Goal: Find specific page/section: Find specific page/section

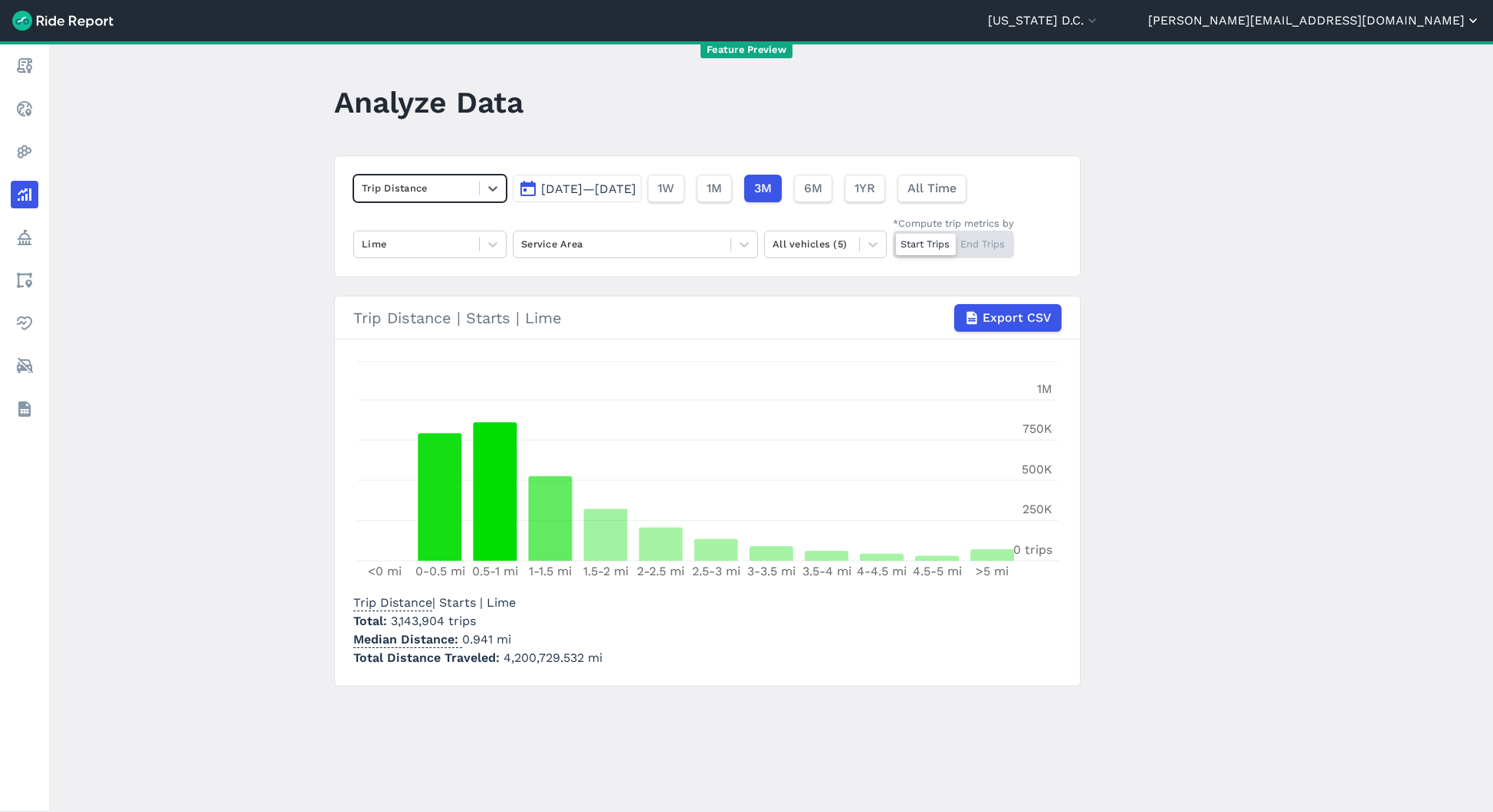
click at [1396, 25] on button "[PERSON_NAME][EMAIL_ADDRESS][DOMAIN_NAME]" at bounding box center [1314, 21] width 333 height 18
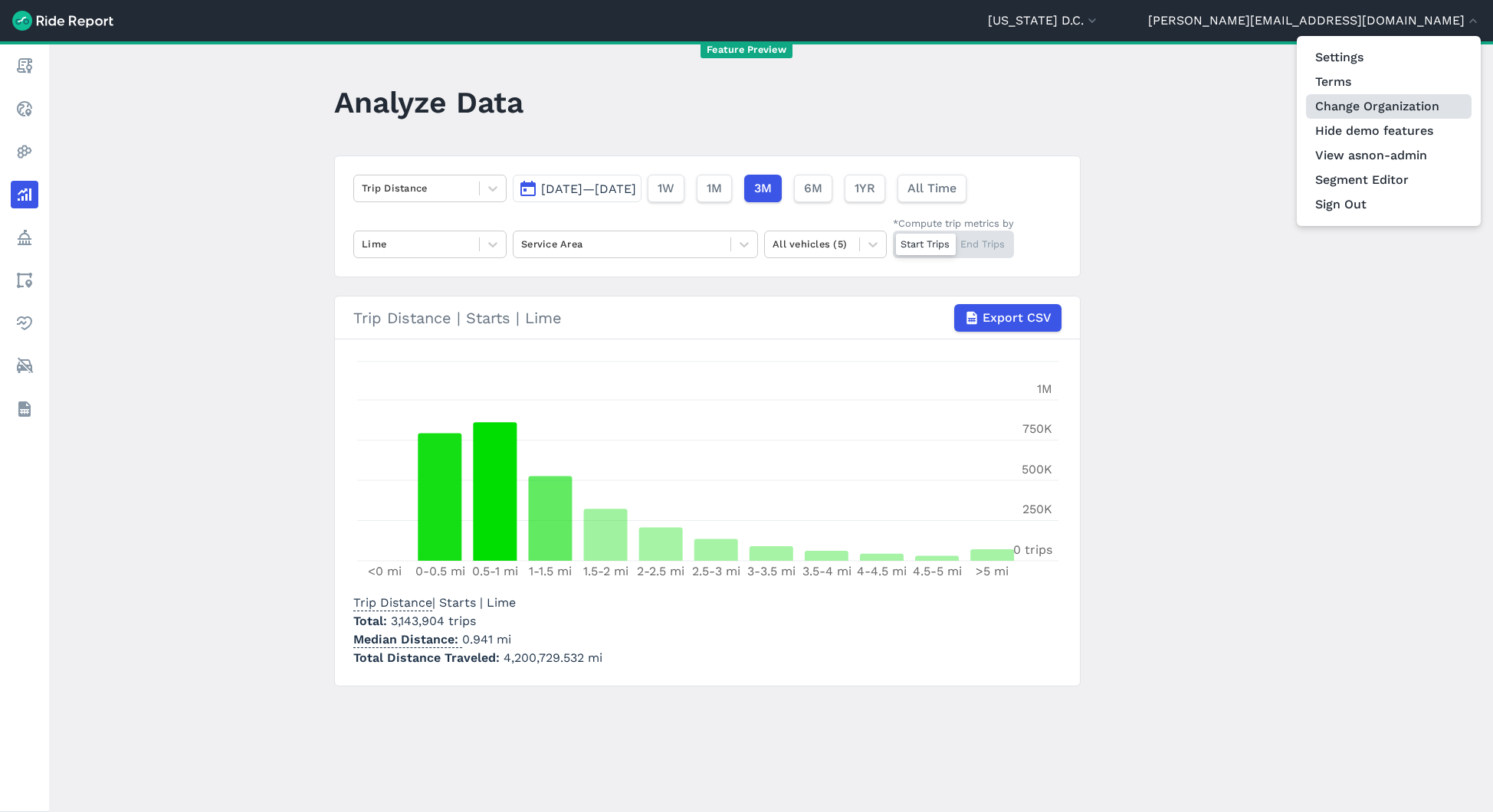
click at [1379, 111] on link "Change Organization" at bounding box center [1389, 106] width 166 height 24
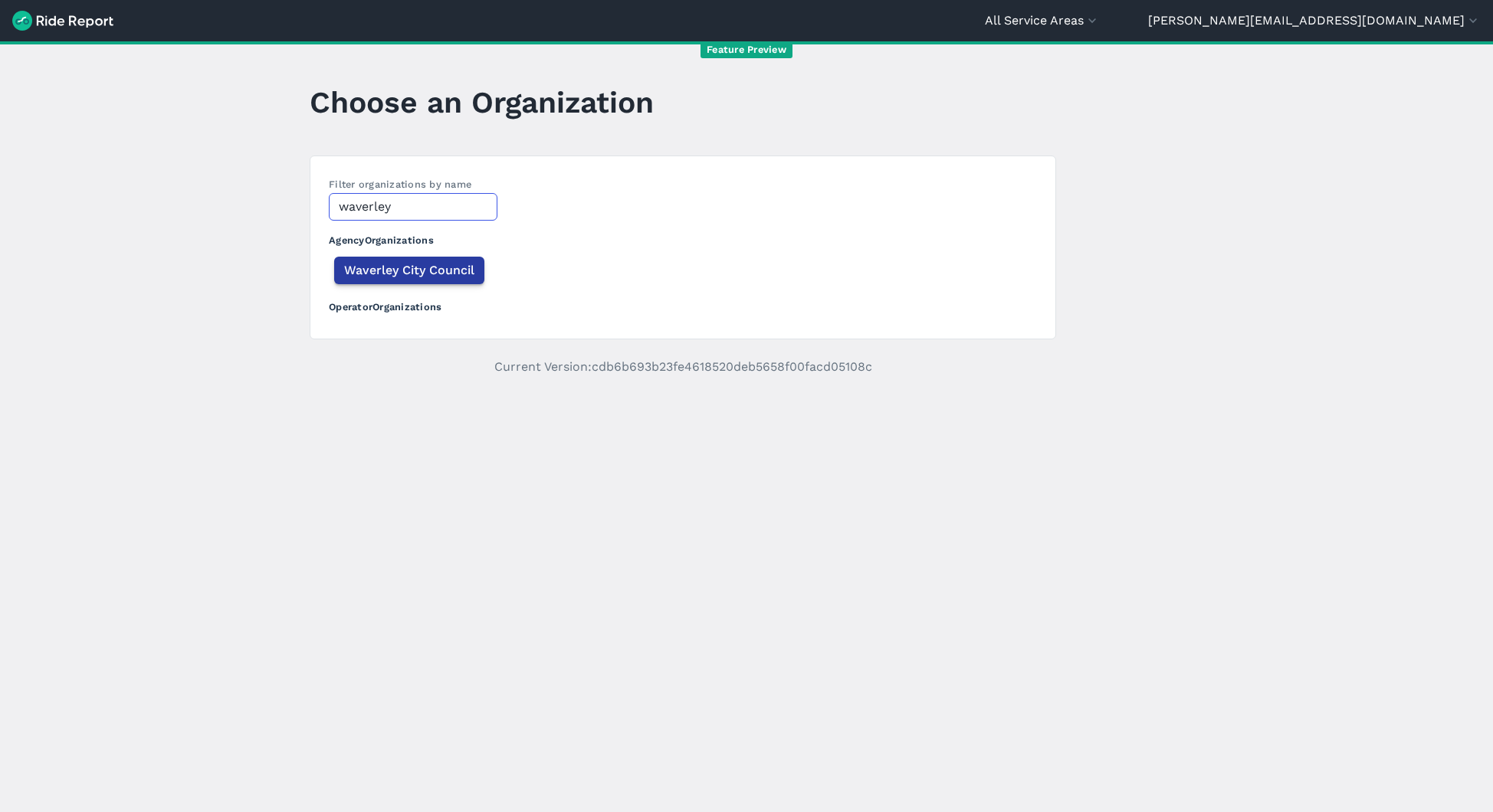
type input "waverley"
click at [447, 266] on span "Waverley City Council" at bounding box center [410, 270] width 131 height 18
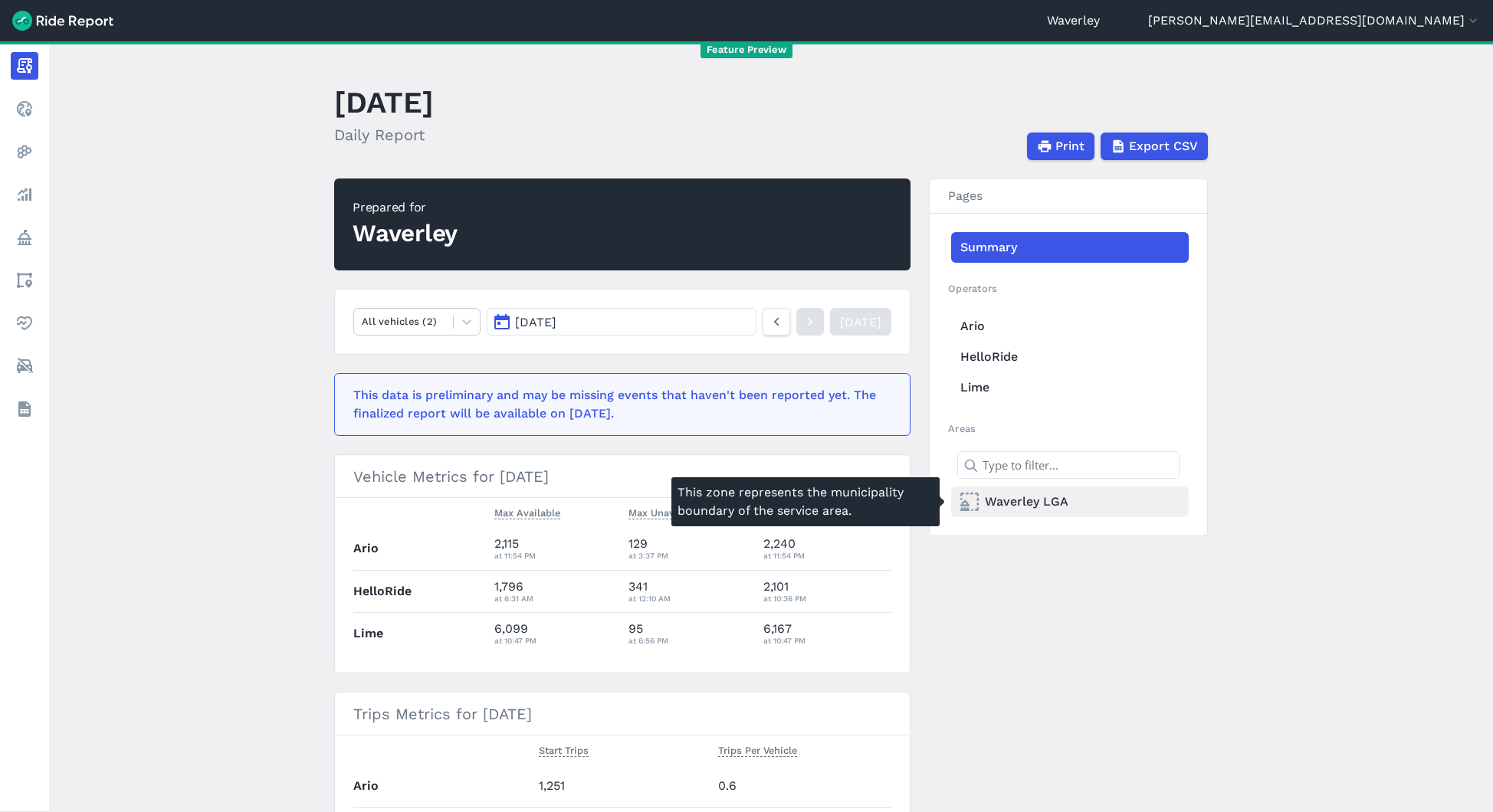
click at [1029, 502] on link "Waverley LGA" at bounding box center [1071, 502] width 238 height 31
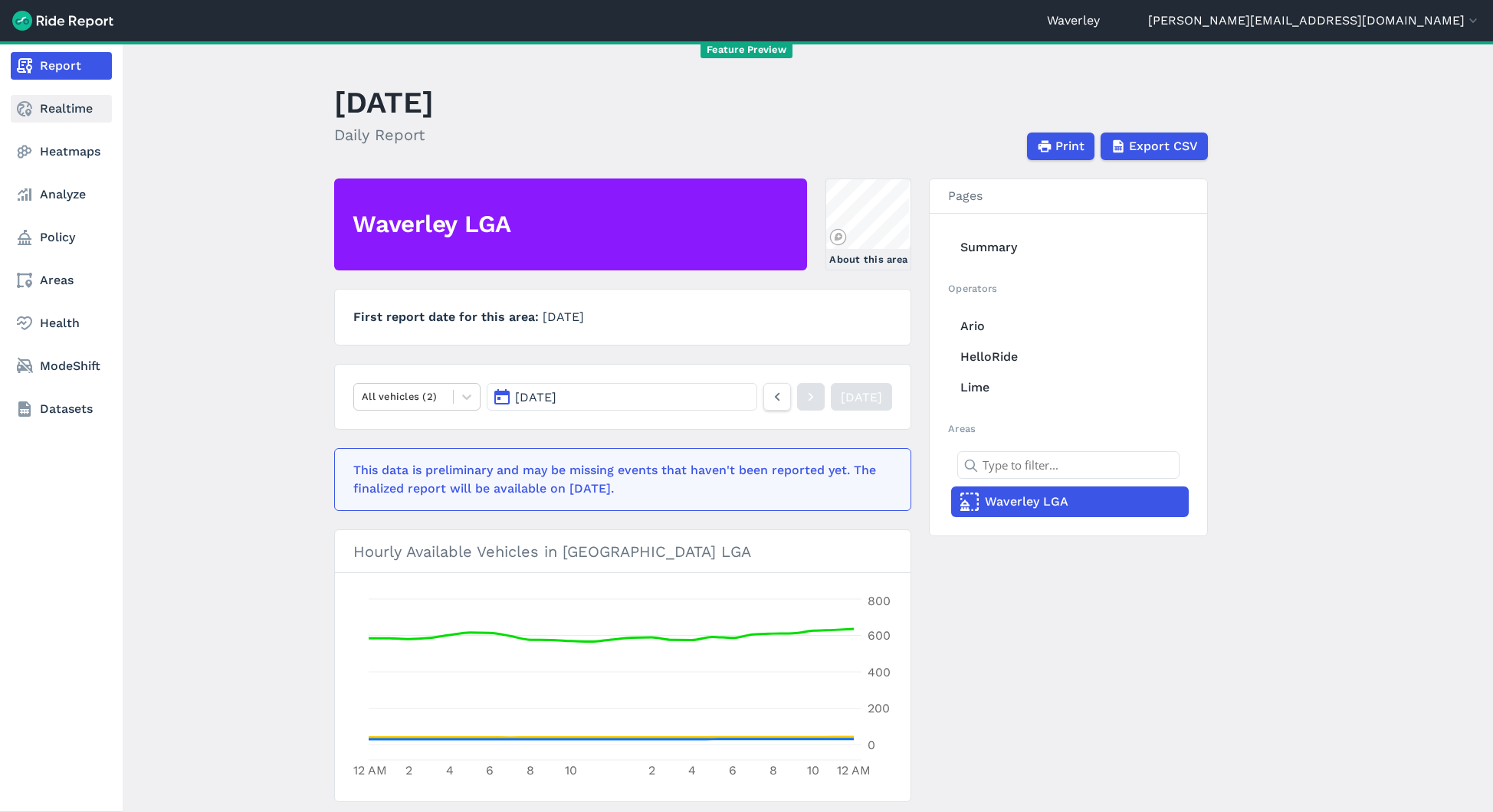
click at [39, 111] on link "Realtime" at bounding box center [62, 109] width 102 height 27
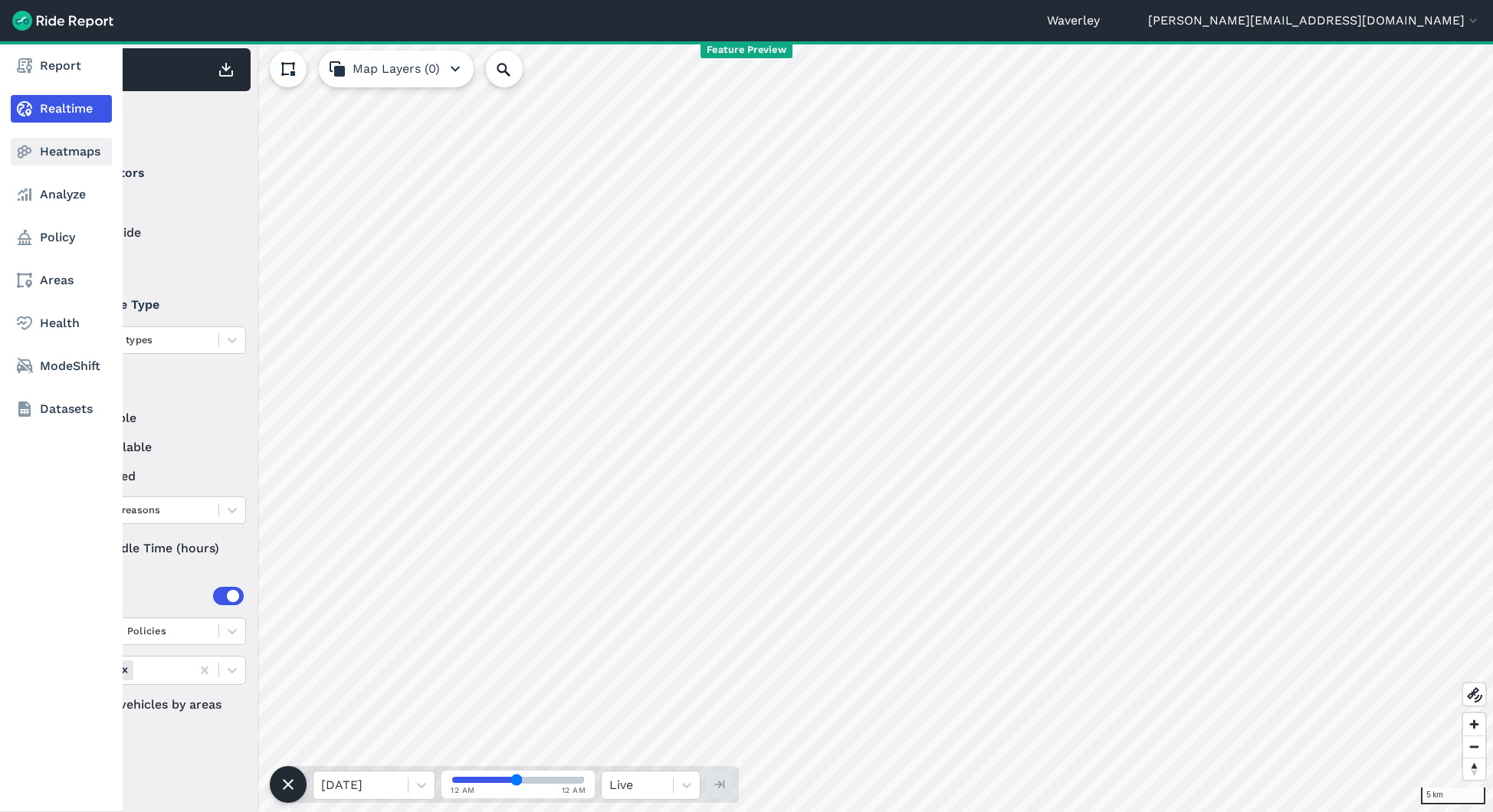
click at [34, 147] on link "Heatmaps" at bounding box center [62, 151] width 102 height 27
